Goal: Task Accomplishment & Management: Manage account settings

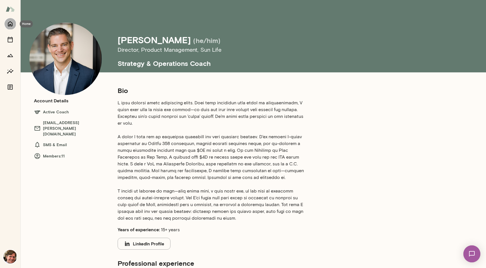
click at [10, 22] on icon "Home" at bounding box center [10, 23] width 5 height 5
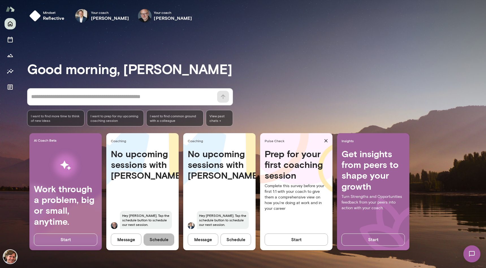
click at [159, 239] on button "Schedule" at bounding box center [159, 240] width 31 height 12
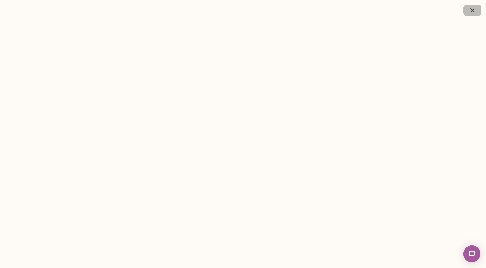
click at [474, 10] on icon "button" at bounding box center [472, 10] width 7 height 7
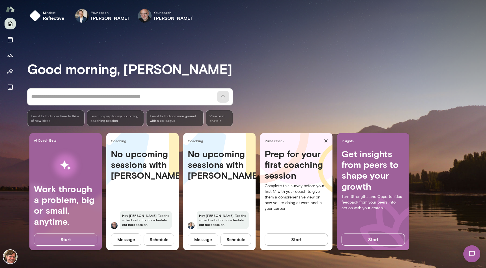
click at [153, 238] on button "Schedule" at bounding box center [159, 240] width 31 height 12
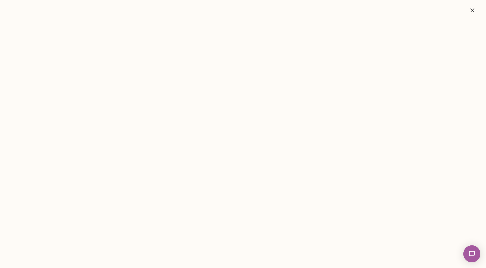
click at [473, 9] on icon "button" at bounding box center [473, 10] width 4 height 4
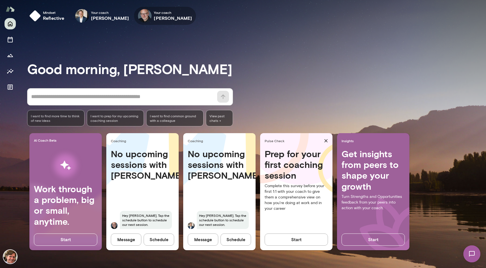
click at [0, 0] on icon "button" at bounding box center [0, 0] width 0 height 0
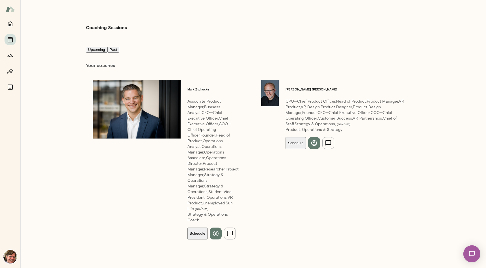
click at [306, 137] on button "Schedule" at bounding box center [296, 143] width 20 height 12
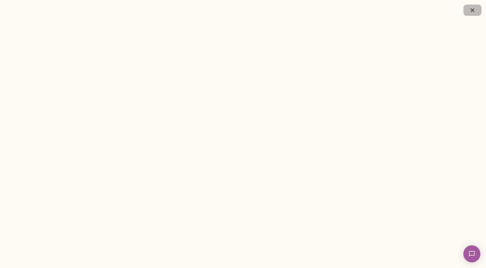
click at [471, 12] on icon "button" at bounding box center [472, 10] width 7 height 7
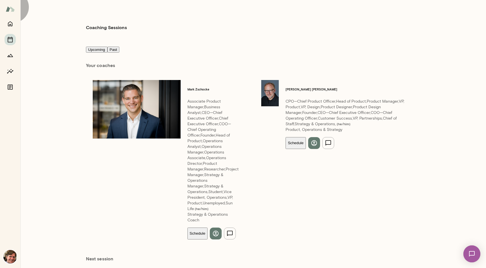
click at [120, 47] on button "Past" at bounding box center [113, 50] width 12 height 6
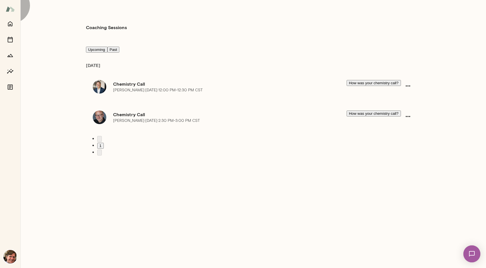
click at [98, 47] on button "Upcoming" at bounding box center [96, 50] width 21 height 6
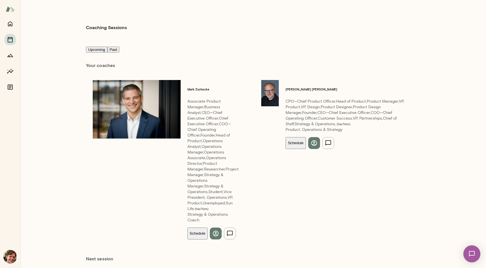
click at [35, 65] on div "Coaching Sessions Upcoming Past Your coach es Mark Zschocke Associate Product M…" at bounding box center [253, 134] width 466 height 268
click at [8, 54] on icon "Growth Plan" at bounding box center [10, 55] width 7 height 7
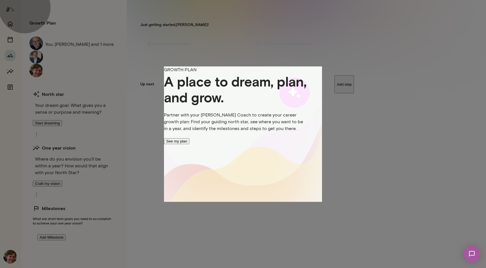
click at [189, 144] on button "See my plan" at bounding box center [176, 141] width 25 height 6
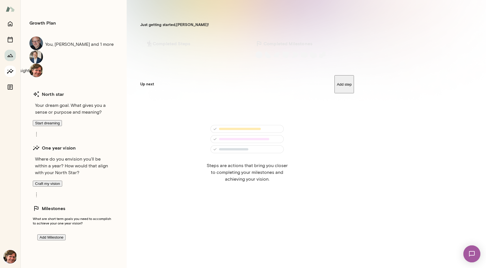
click at [10, 70] on icon "Insights" at bounding box center [10, 71] width 7 height 7
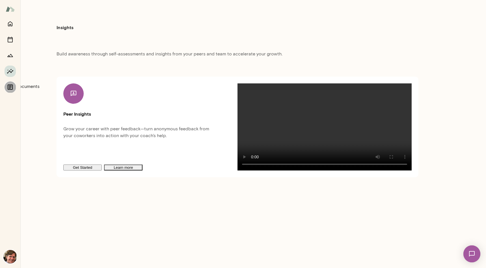
click at [11, 88] on icon "Documents" at bounding box center [10, 87] width 7 height 7
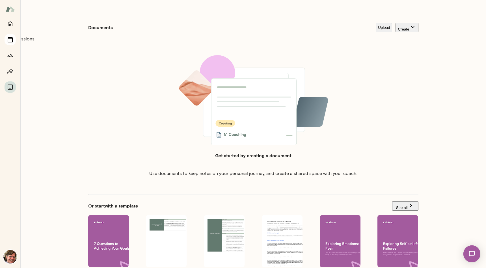
click at [9, 39] on icon "Sessions" at bounding box center [10, 39] width 7 height 7
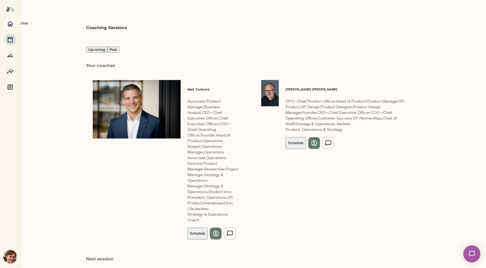
click at [12, 22] on icon "Home" at bounding box center [10, 23] width 7 height 7
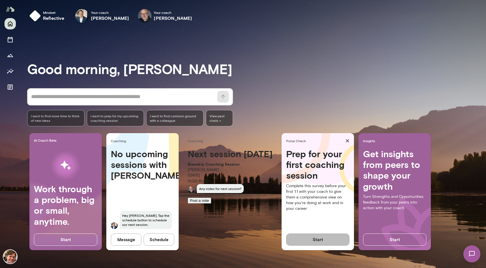
click at [286, 240] on button "Start" at bounding box center [317, 240] width 63 height 12
